Goal: Task Accomplishment & Management: Manage account settings

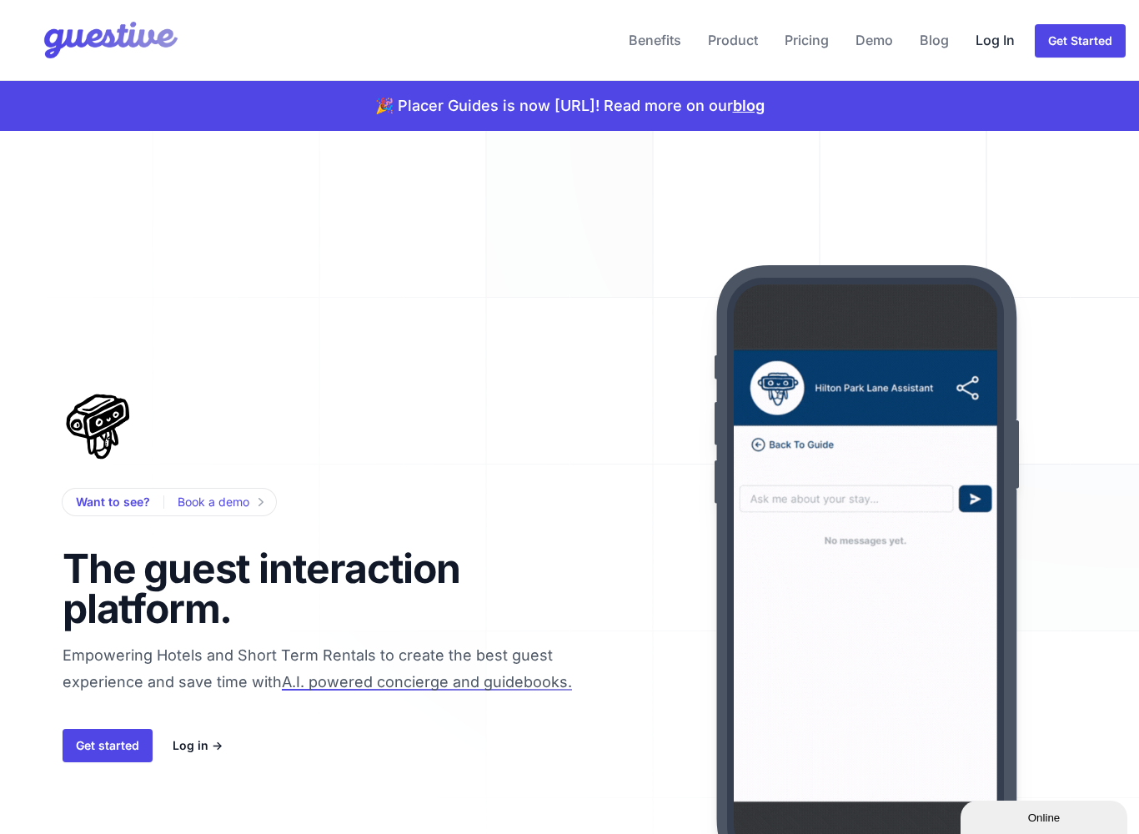
click at [992, 39] on link "Log In" at bounding box center [995, 40] width 53 height 40
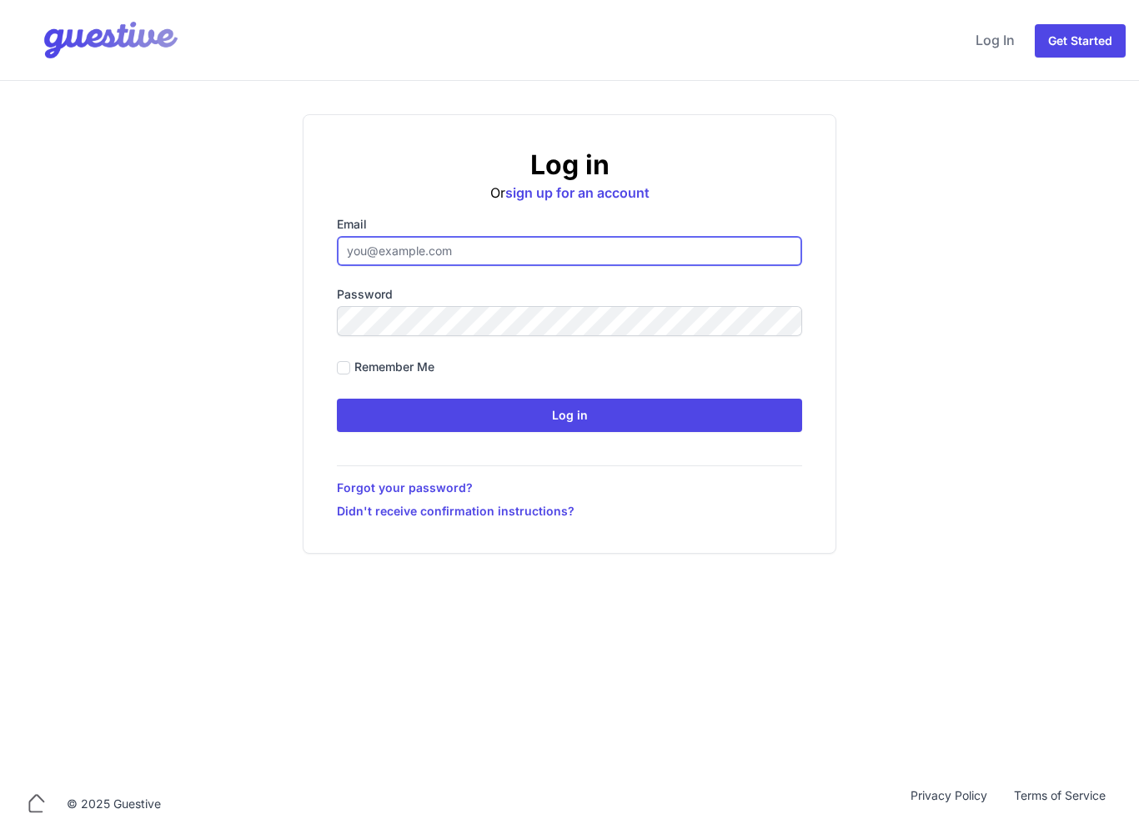
type input "[EMAIL_ADDRESS][DOMAIN_NAME]"
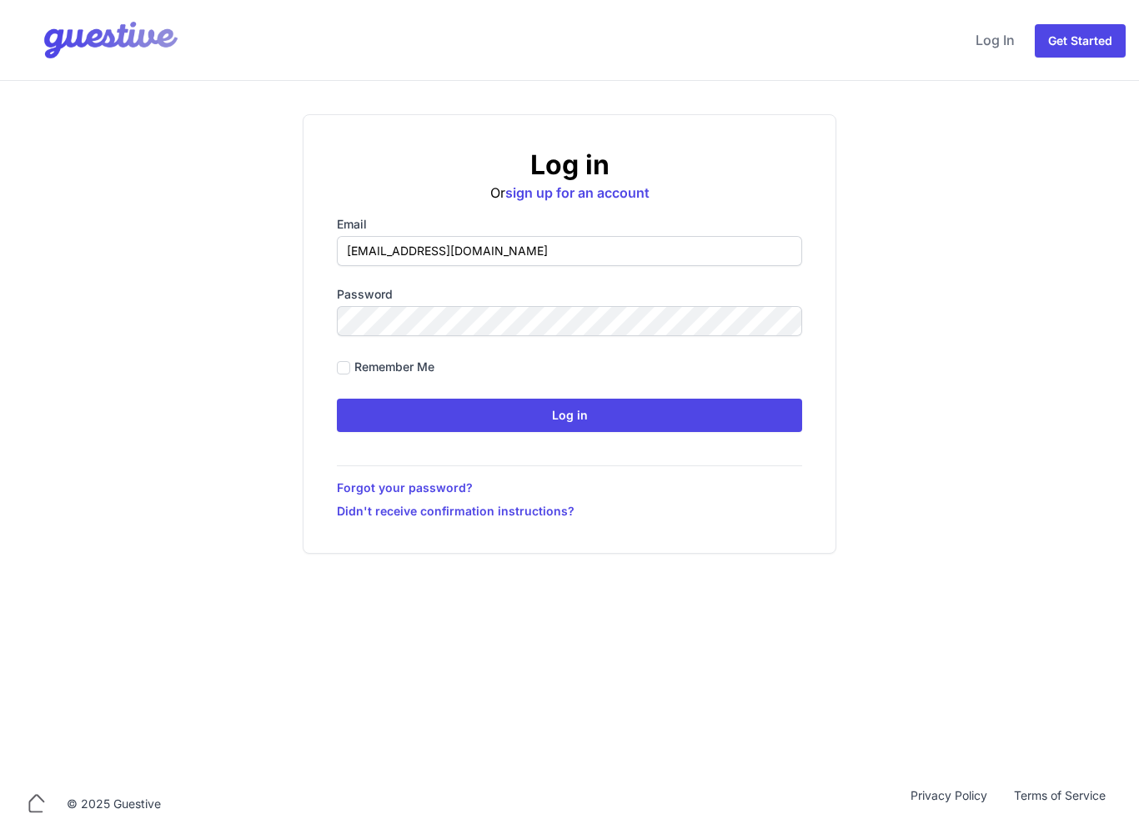
click at [570, 415] on input "Log in" at bounding box center [569, 415] width 465 height 33
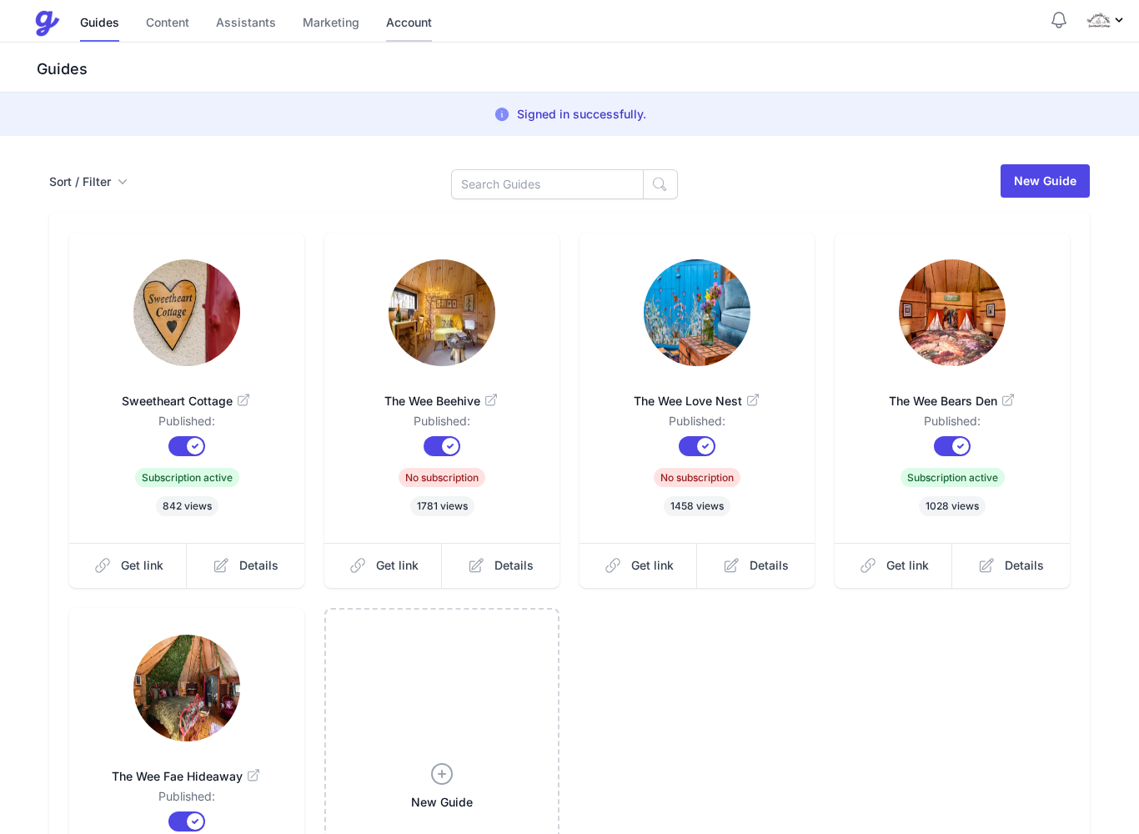
click at [413, 23] on link "Account" at bounding box center [409, 24] width 46 height 36
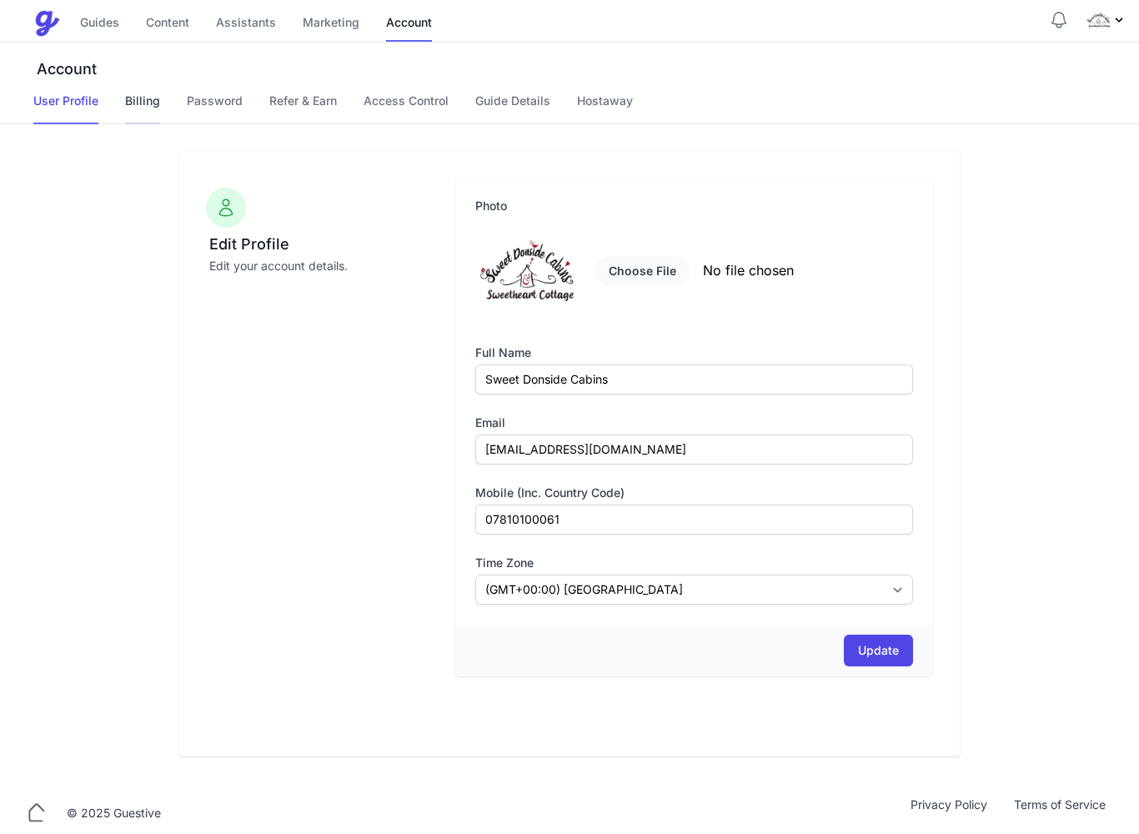
click at [142, 96] on link "Billing" at bounding box center [142, 109] width 35 height 32
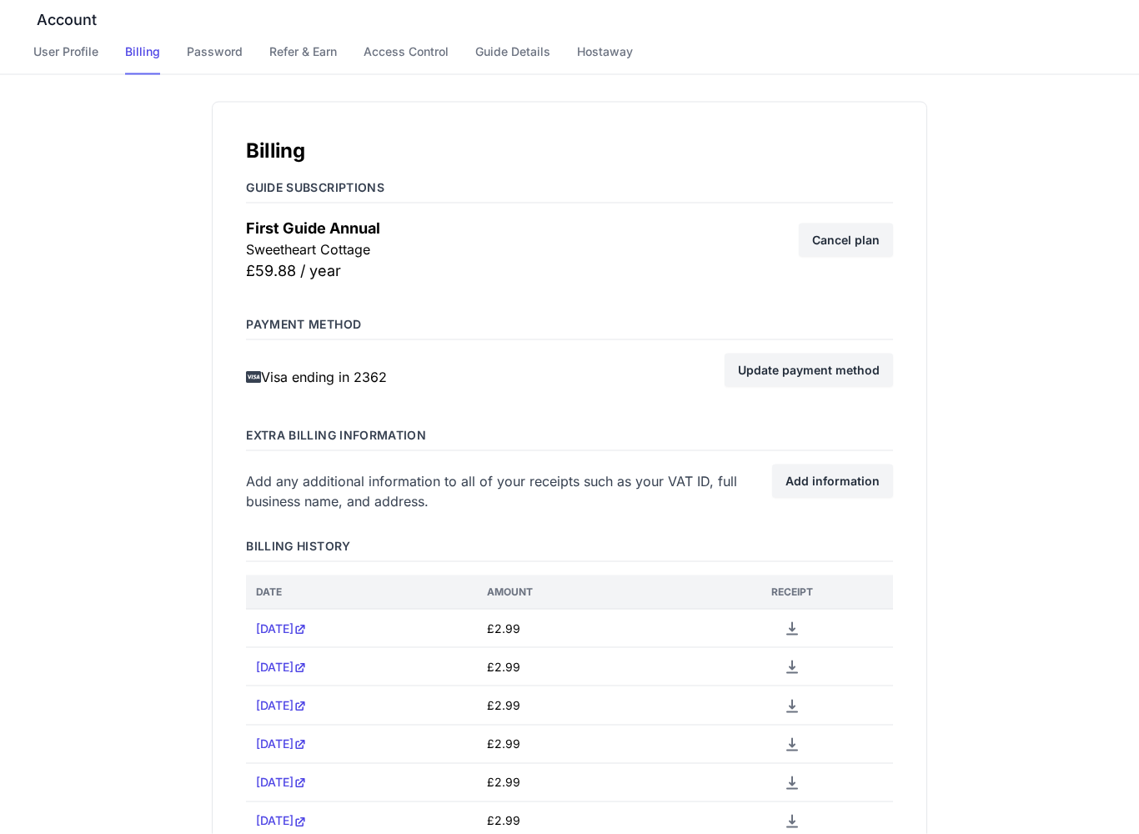
scroll to position [50, 0]
click at [821, 369] on link "Update payment method" at bounding box center [809, 369] width 168 height 33
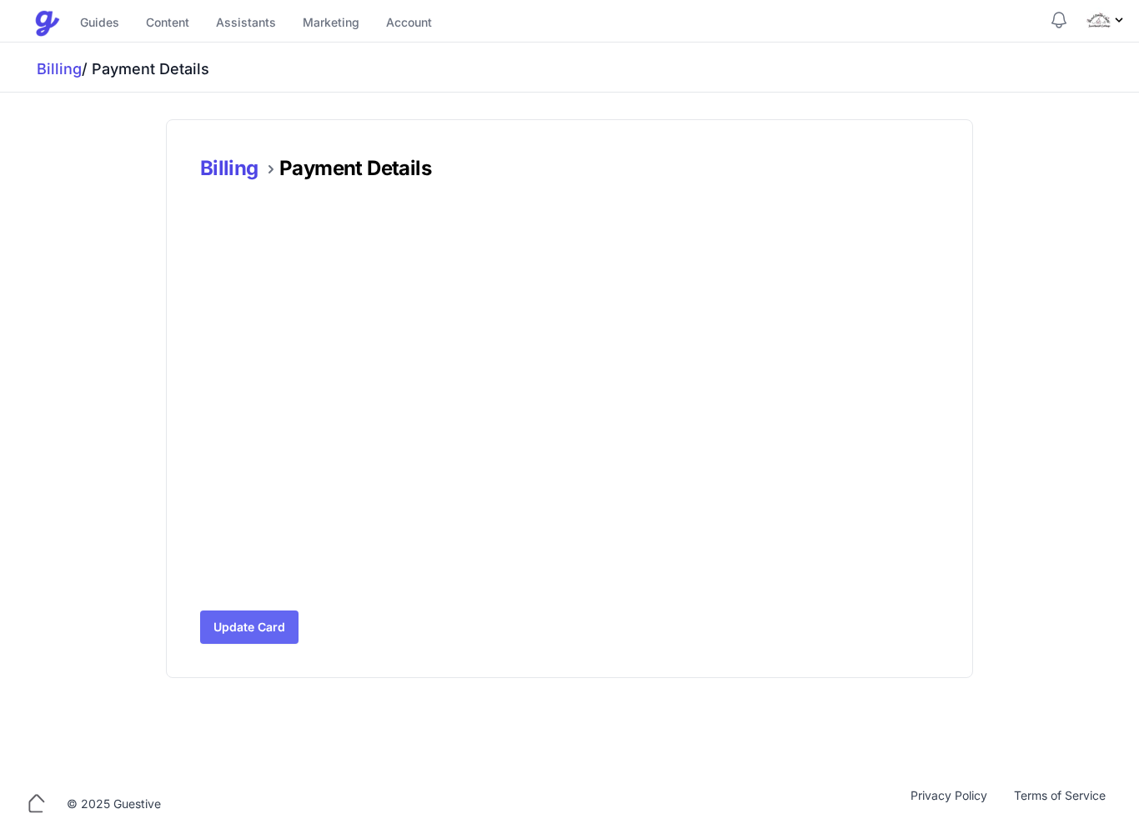
click at [252, 627] on button "Update Card" at bounding box center [249, 626] width 98 height 33
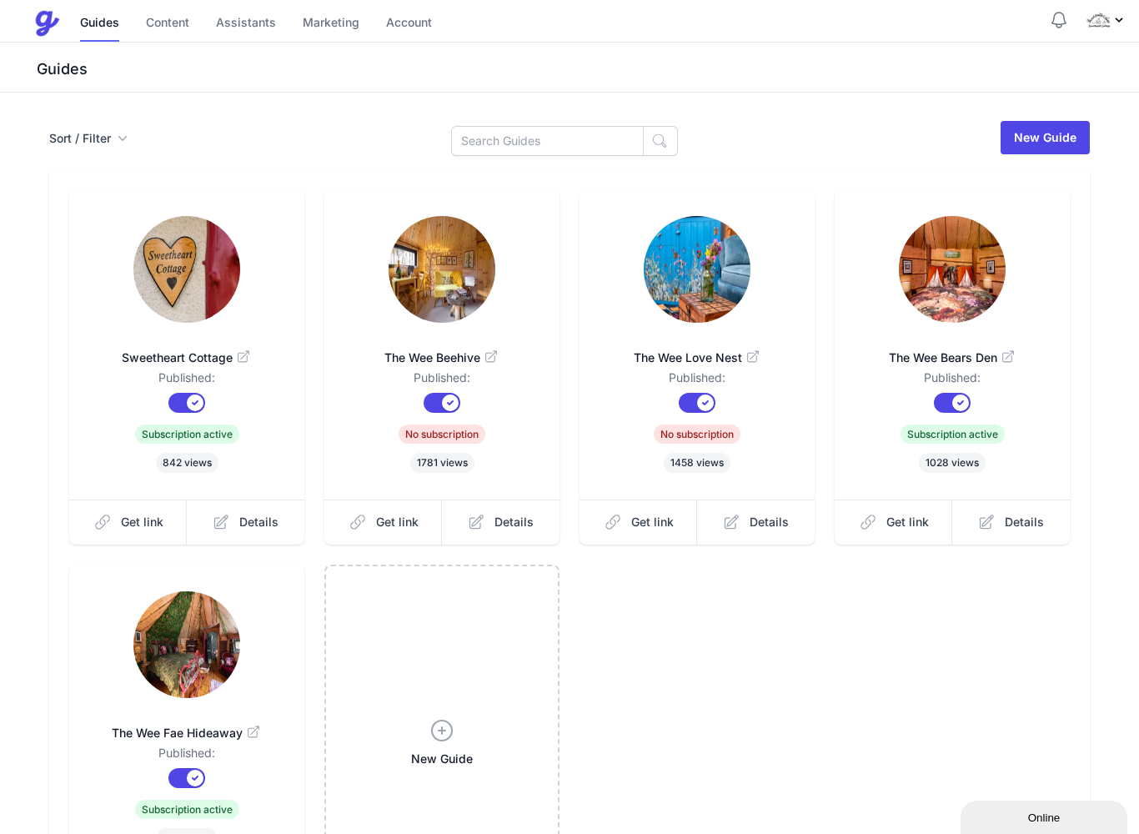
click at [1102, 22] on img "Profile Menu" at bounding box center [1099, 20] width 27 height 27
click at [1070, 116] on button "Sign Out" at bounding box center [1042, 122] width 165 height 33
